Goal: Transaction & Acquisition: Purchase product/service

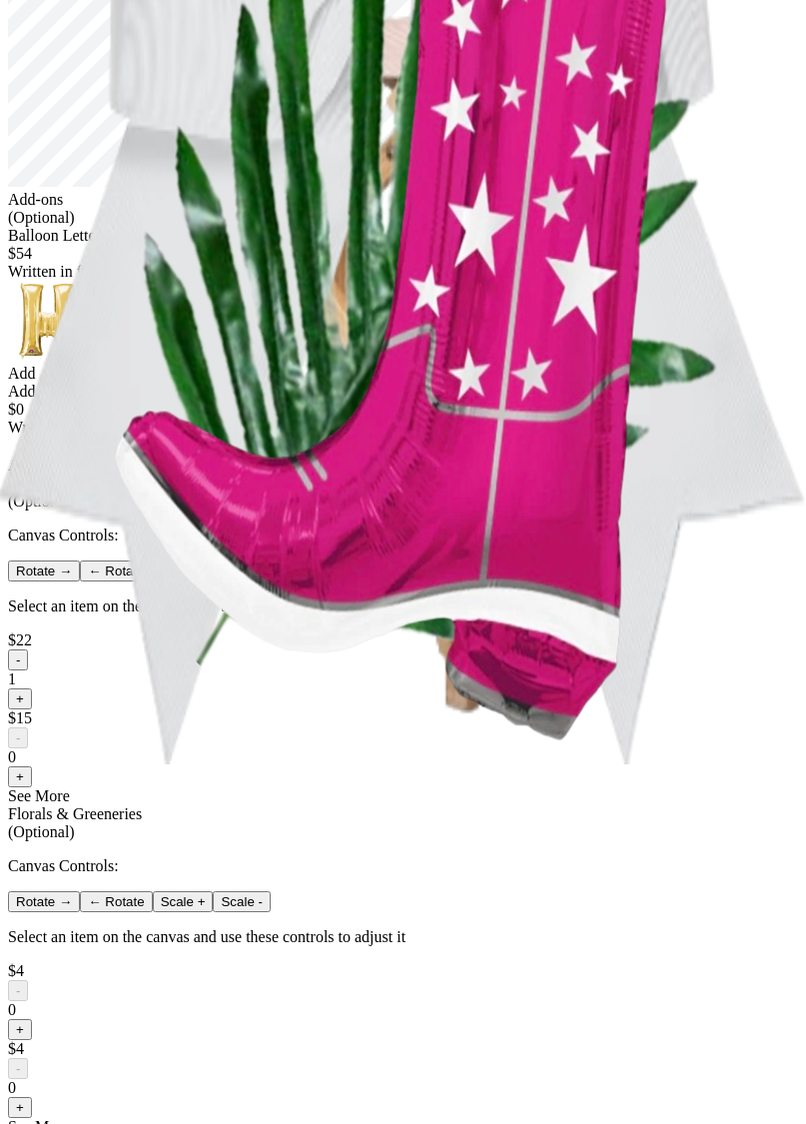
scroll to position [440, 0]
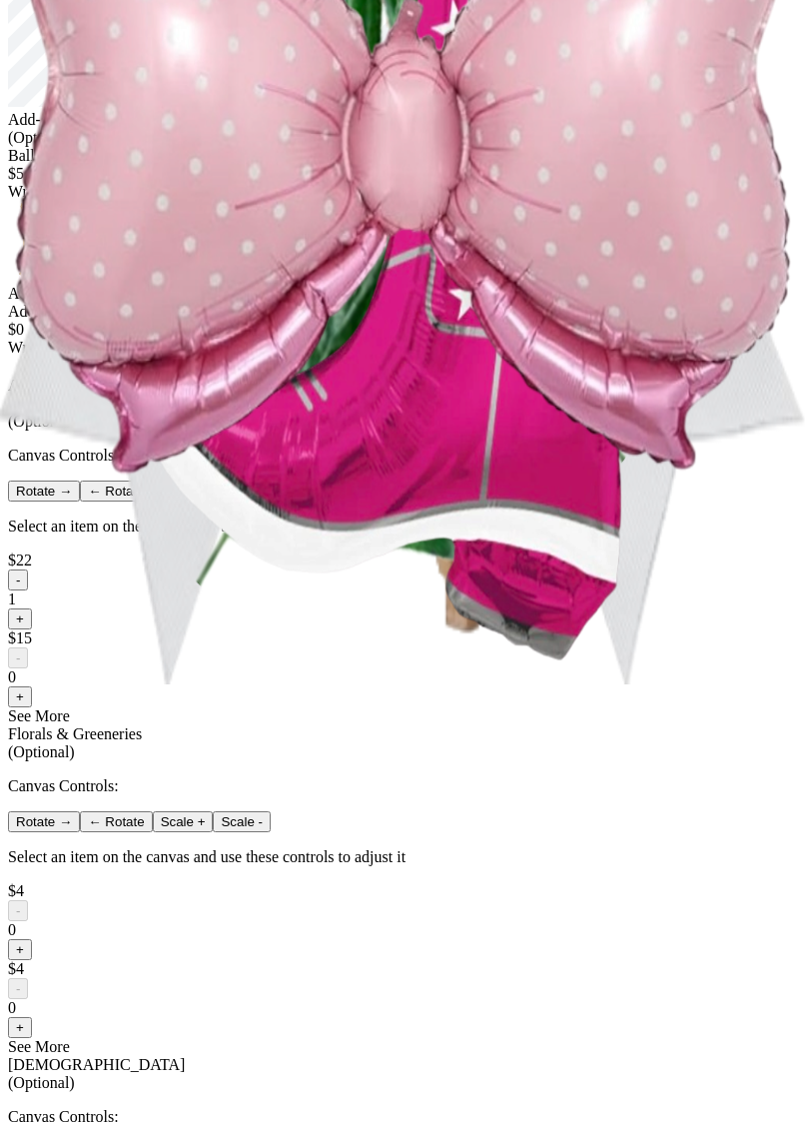
click at [401, 395] on div "Add" at bounding box center [403, 386] width 790 height 18
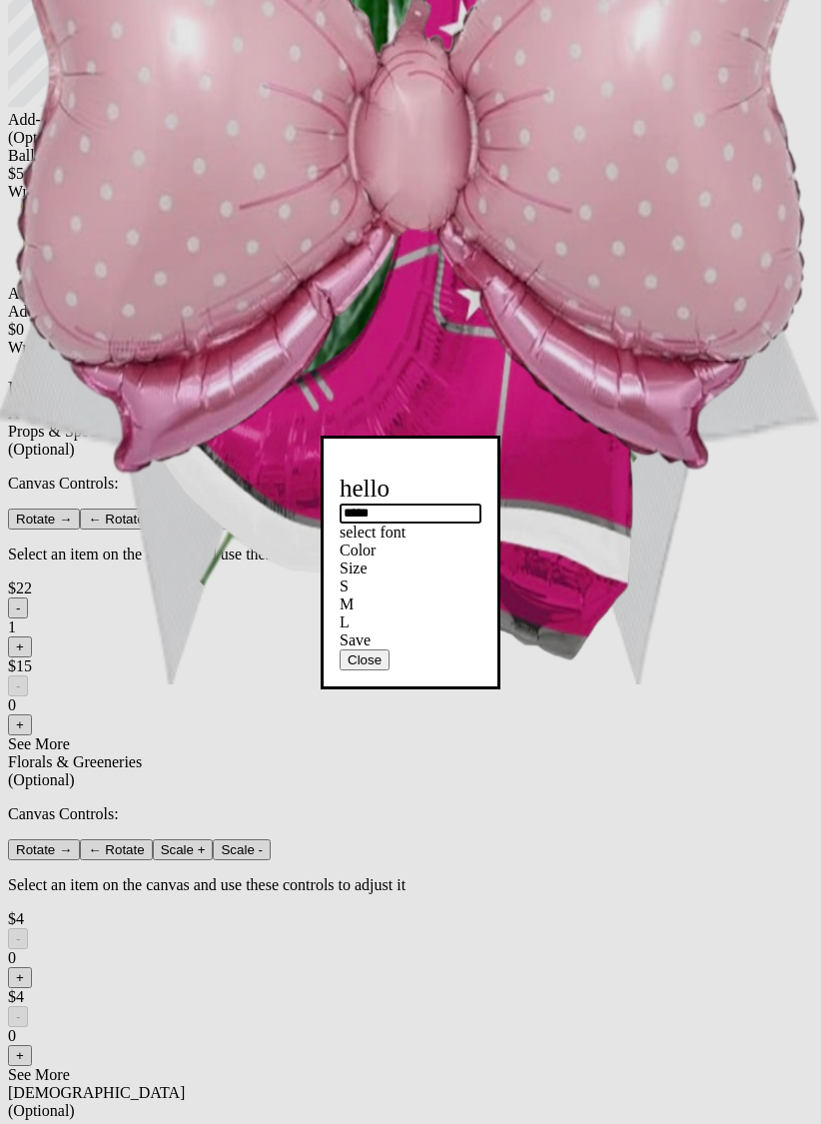
type input "*****"
click at [428, 650] on div "Save" at bounding box center [411, 641] width 142 height 18
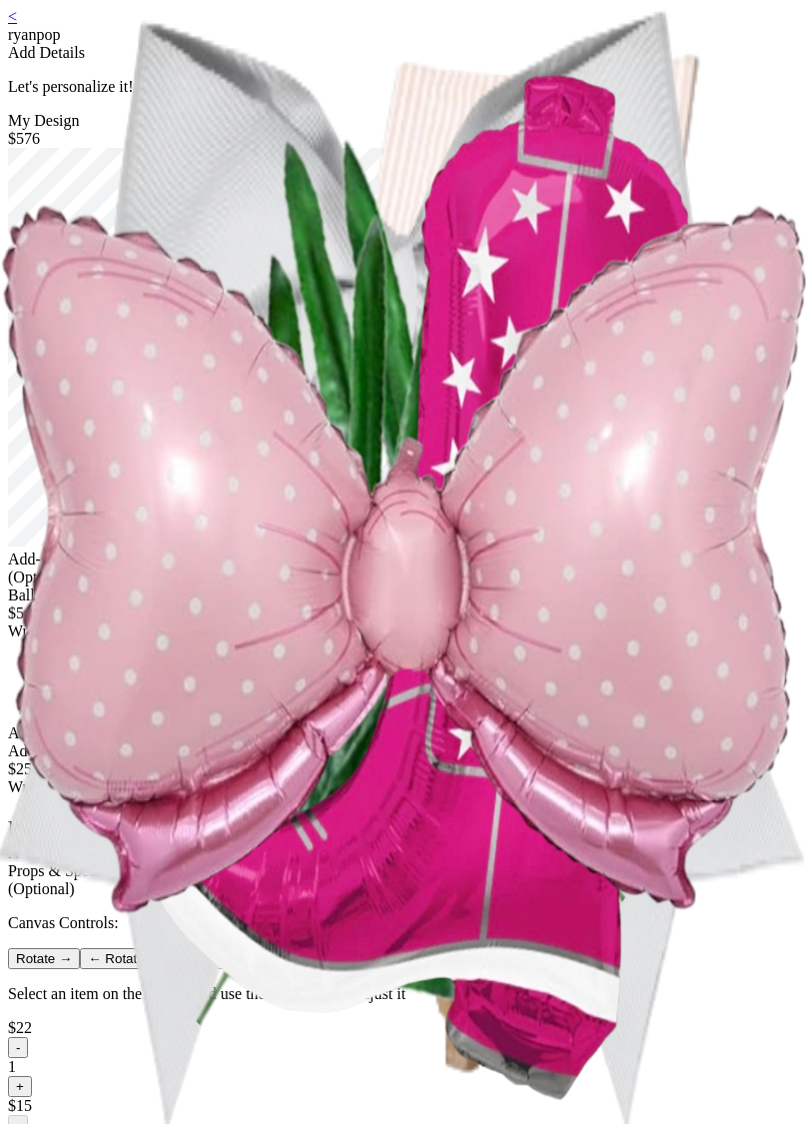
scroll to position [20, 0]
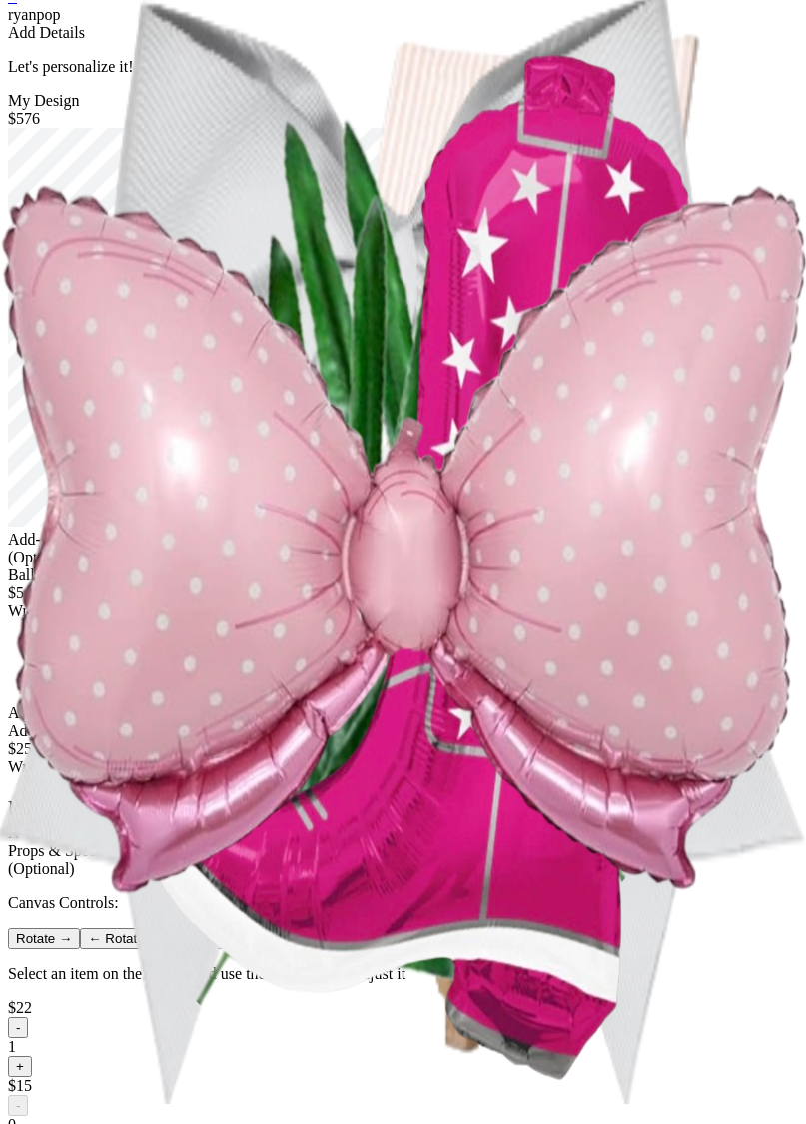
drag, startPoint x: 434, startPoint y: 146, endPoint x: 415, endPoint y: 595, distance: 449.1
click at [378, 128] on div "My Design $576" at bounding box center [403, 110] width 790 height 36
click at [369, 171] on div "My Design $576" at bounding box center [403, 311] width 790 height 439
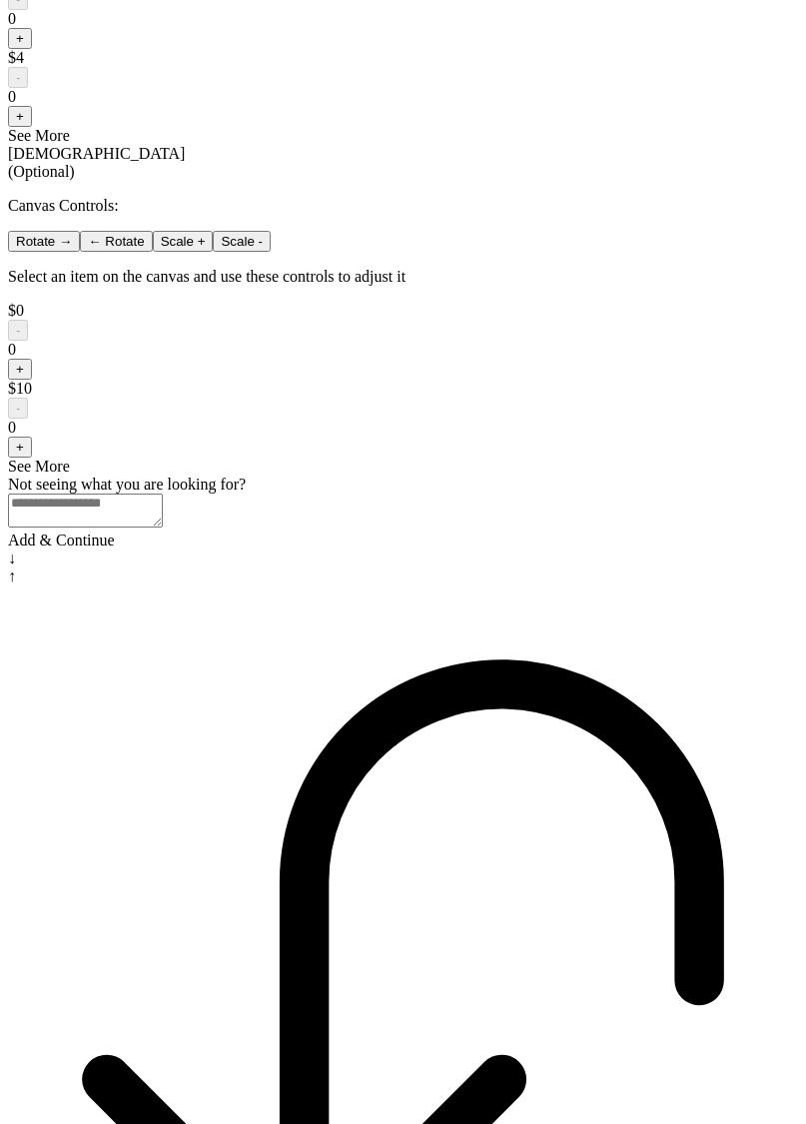
scroll to position [1386, 0]
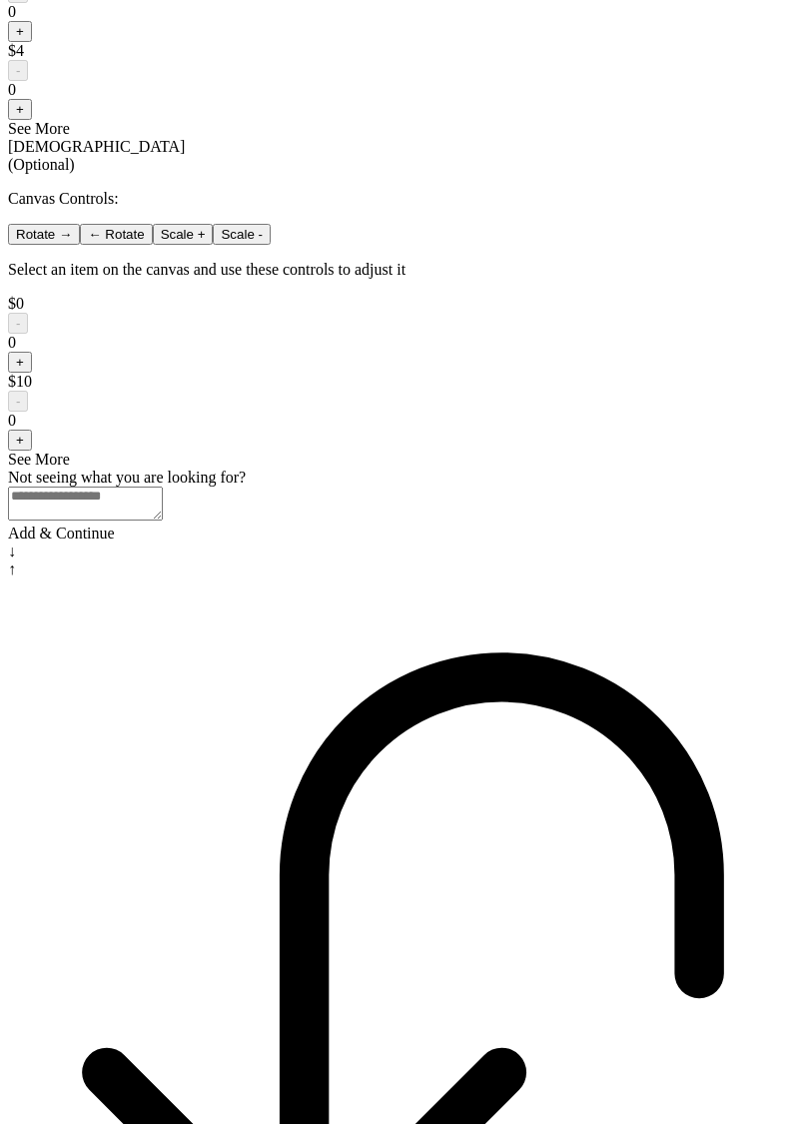
click at [328, 543] on div "Add & Continue" at bounding box center [403, 534] width 790 height 18
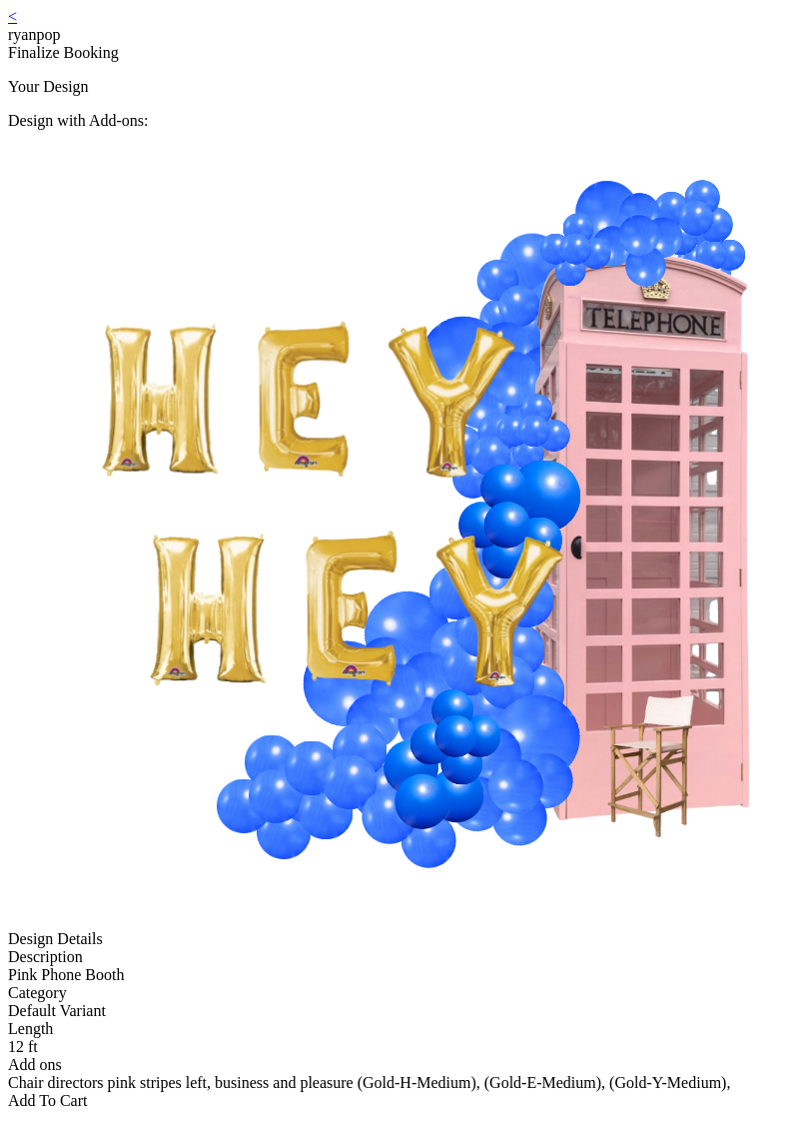
click at [453, 384] on img at bounding box center [525, 528] width 1035 height 796
